Goal: Information Seeking & Learning: Check status

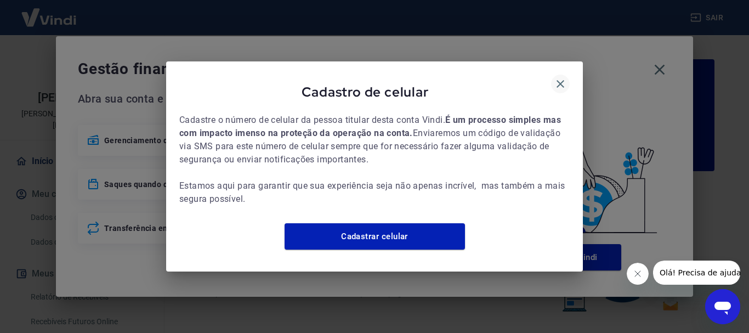
click at [555, 79] on icon "button" at bounding box center [560, 83] width 13 height 13
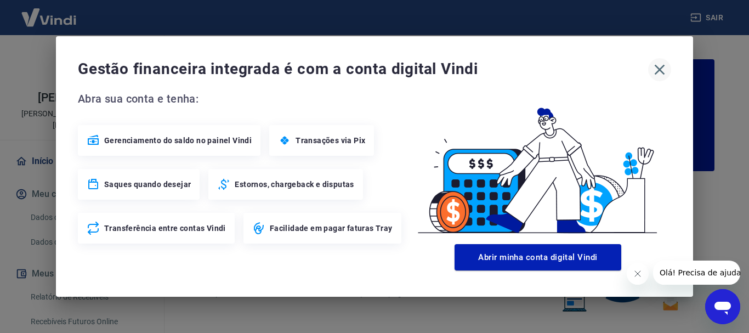
click at [668, 70] on icon "button" at bounding box center [660, 70] width 18 height 18
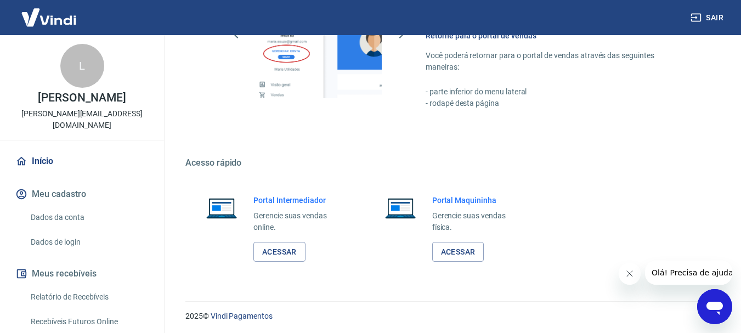
scroll to position [680, 0]
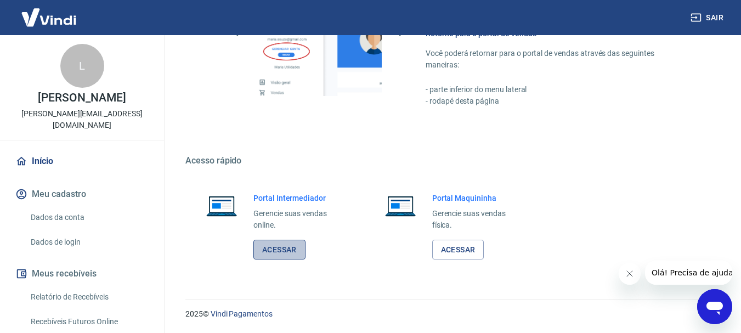
click at [293, 248] on link "Acessar" at bounding box center [279, 250] width 52 height 20
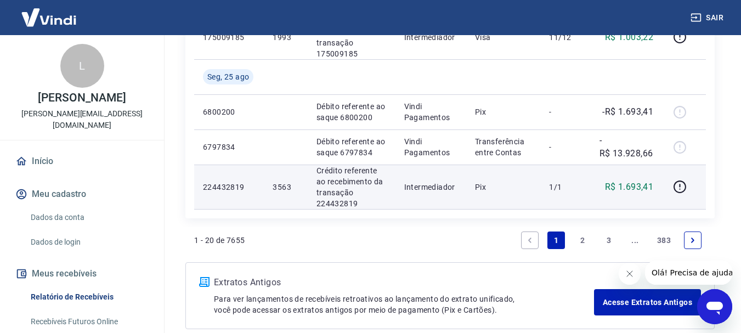
scroll to position [1028, 0]
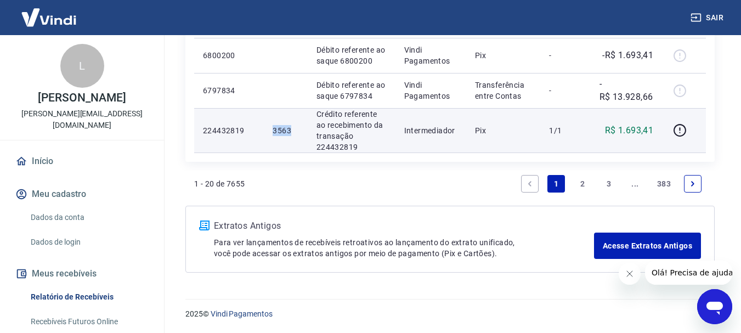
drag, startPoint x: 297, startPoint y: 130, endPoint x: 271, endPoint y: 133, distance: 26.5
click at [271, 133] on td "3563" at bounding box center [285, 130] width 43 height 44
copy p "3563"
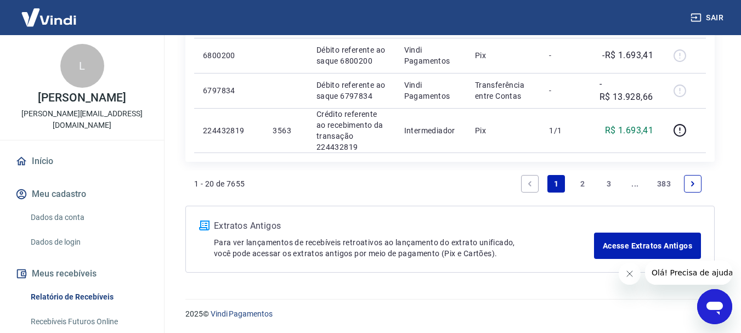
click at [582, 183] on link "2" at bounding box center [582, 184] width 18 height 18
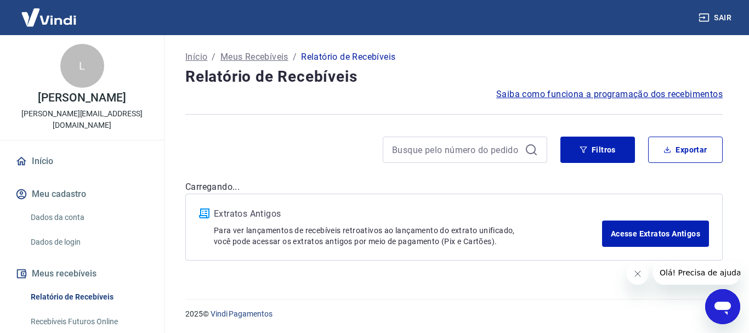
click at [351, 133] on div "Início / Meus Recebíveis / Relatório de Recebíveis Relatório de Recebíveis Saib…" at bounding box center [454, 160] width 564 height 251
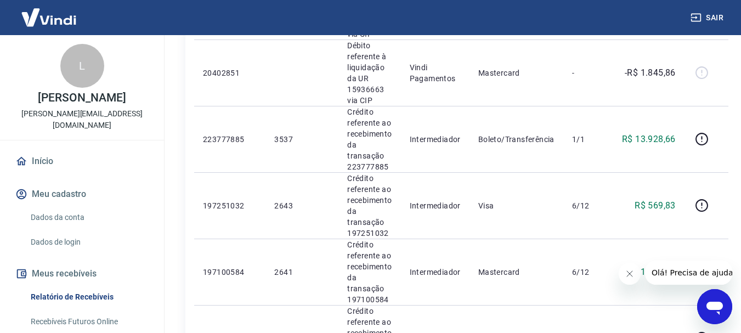
scroll to position [603, 0]
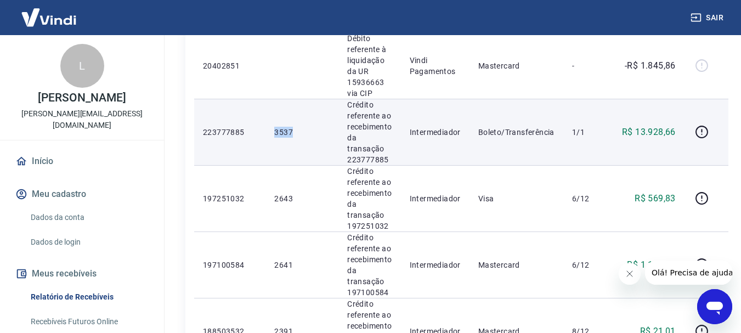
drag, startPoint x: 308, startPoint y: 131, endPoint x: 271, endPoint y: 136, distance: 37.1
click at [271, 136] on td "3537" at bounding box center [301, 132] width 73 height 66
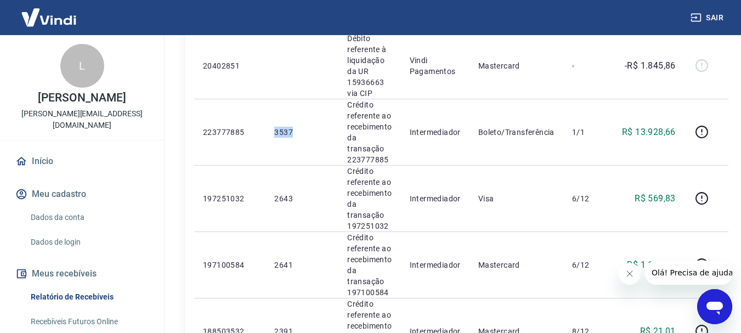
copy p "3537"
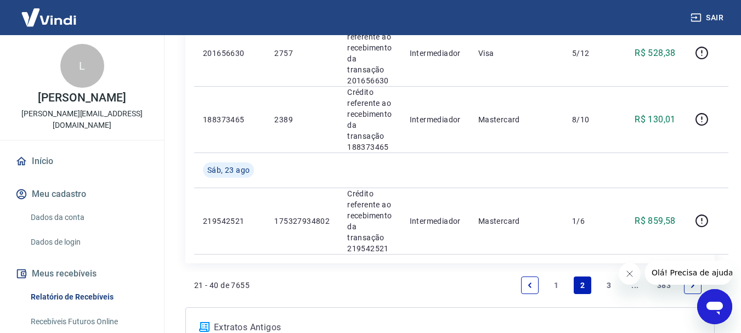
scroll to position [1480, 0]
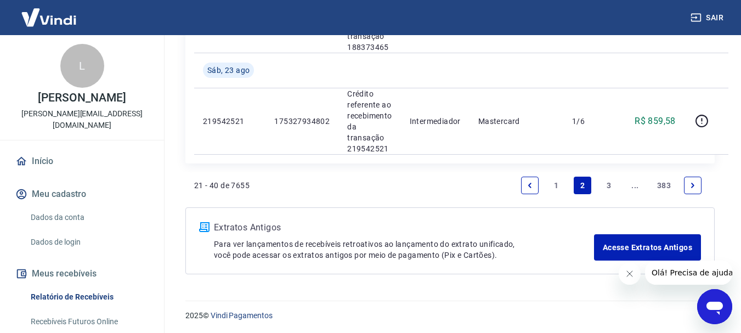
click at [610, 182] on link "3" at bounding box center [609, 186] width 18 height 18
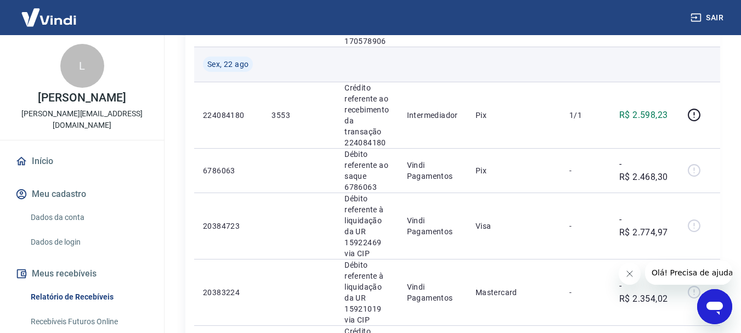
scroll to position [493, 0]
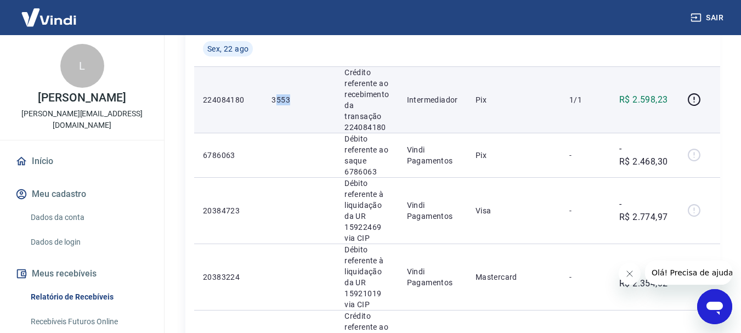
drag, startPoint x: 303, startPoint y: 100, endPoint x: 274, endPoint y: 101, distance: 28.5
click at [274, 101] on p "3553" at bounding box center [298, 99] width 55 height 11
drag, startPoint x: 271, startPoint y: 99, endPoint x: 295, endPoint y: 103, distance: 24.5
click at [295, 103] on td "3553" at bounding box center [299, 99] width 73 height 66
copy p "3553"
